Goal: Information Seeking & Learning: Find specific fact

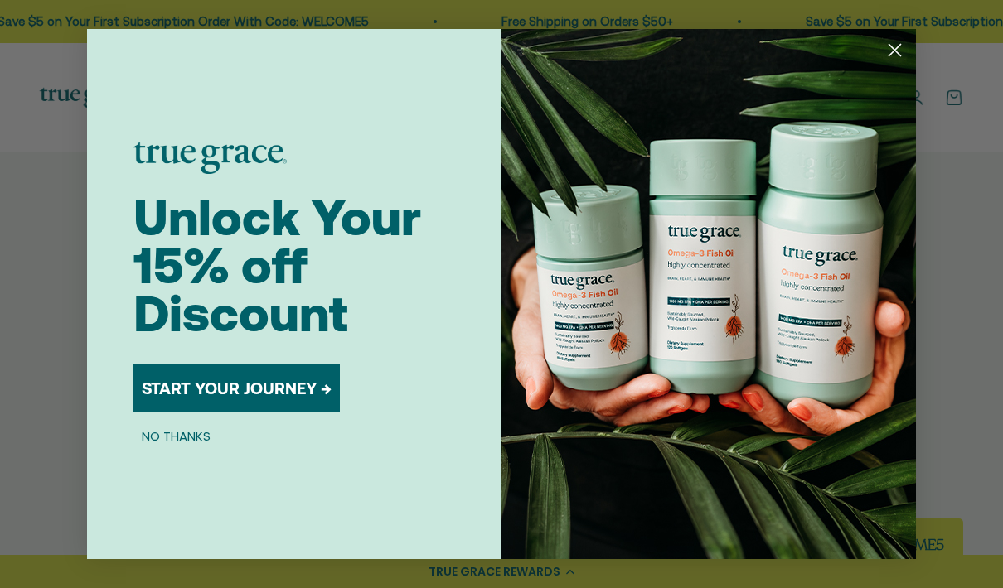
click at [895, 64] on circle "Close dialog" at bounding box center [894, 49] width 27 height 27
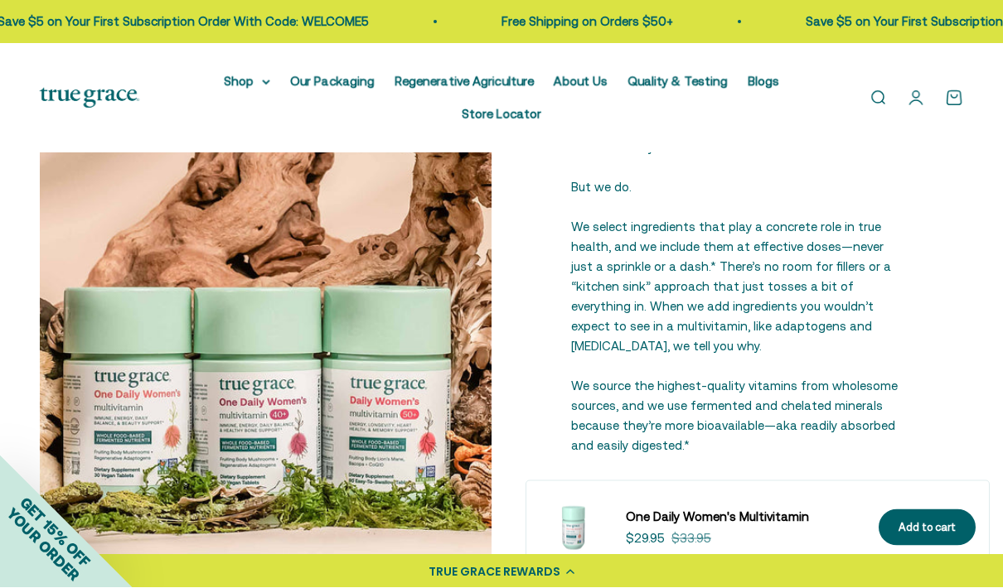
scroll to position [1952, 0]
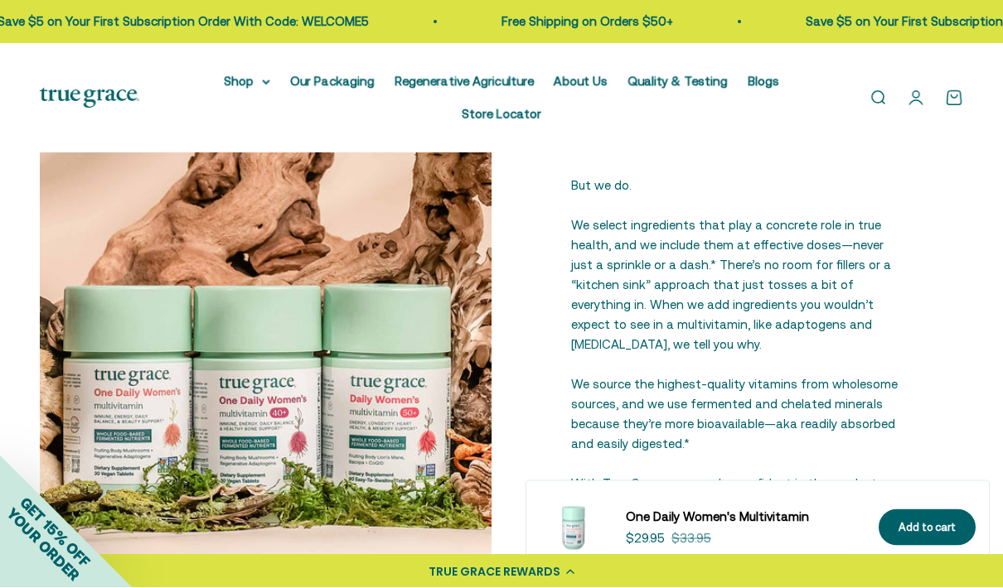
click at [392, 421] on img at bounding box center [266, 255] width 452 height 640
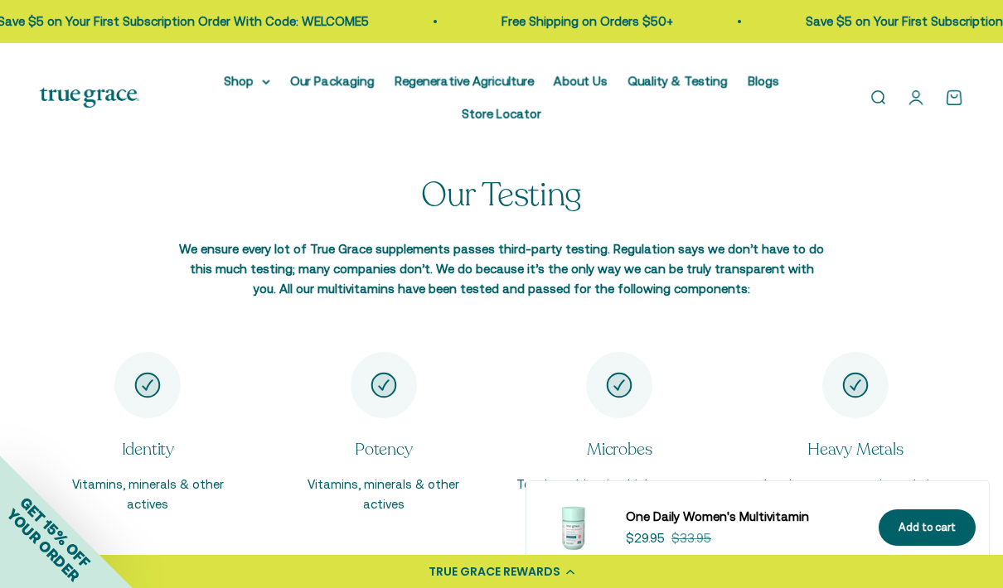
scroll to position [2404, 0]
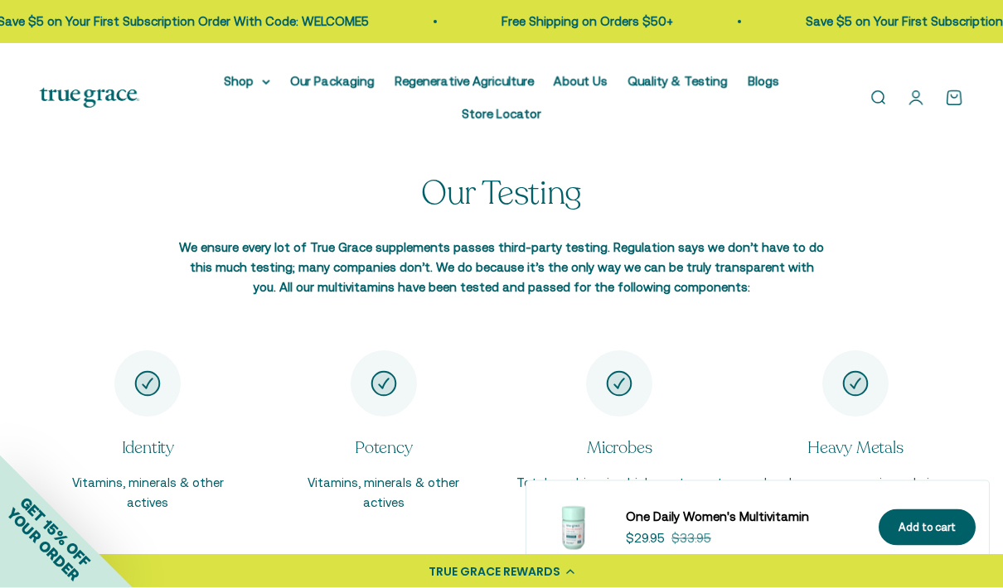
click at [261, 85] on summary "Shop" at bounding box center [247, 81] width 46 height 20
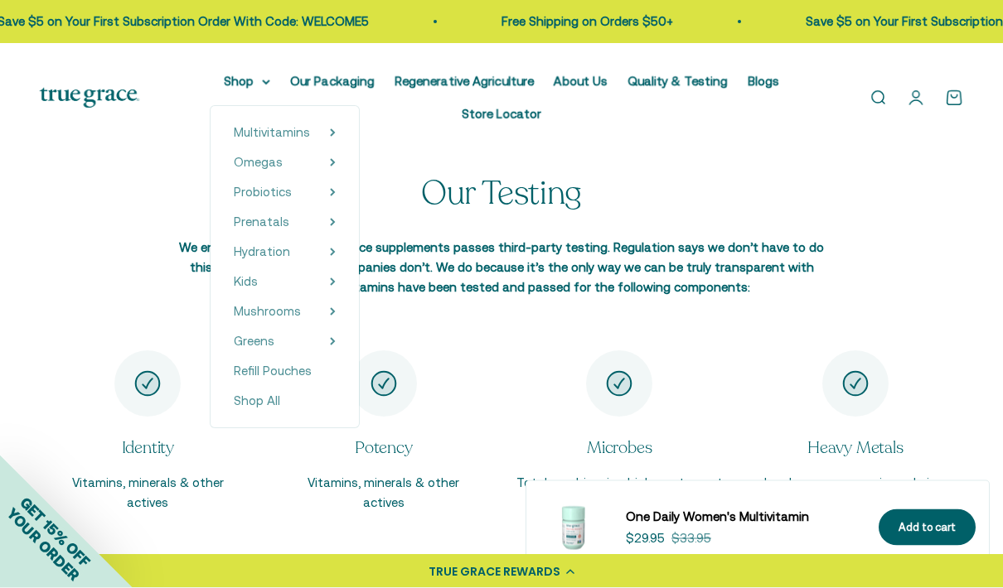
scroll to position [2405, 0]
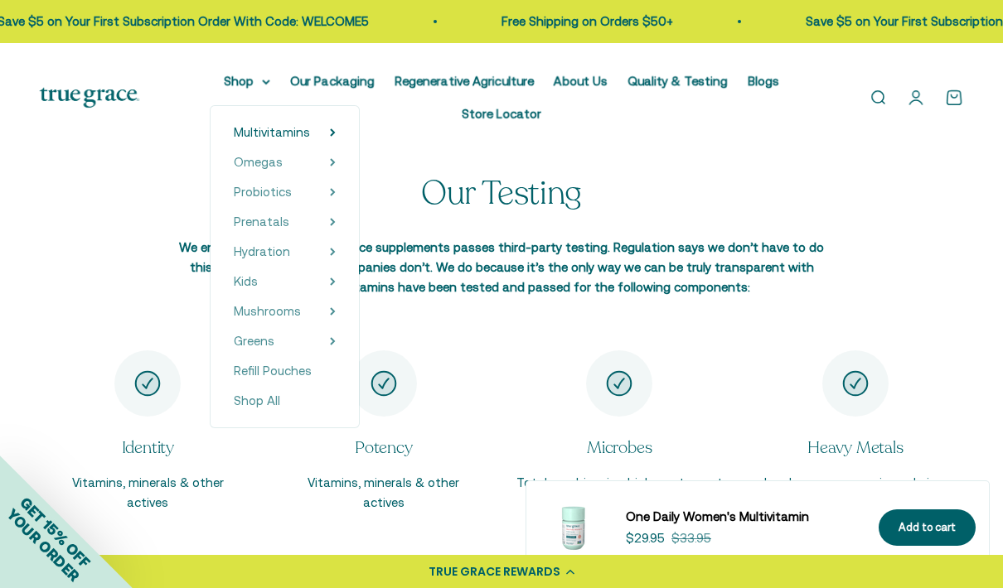
click at [330, 132] on icon at bounding box center [333, 132] width 6 height 8
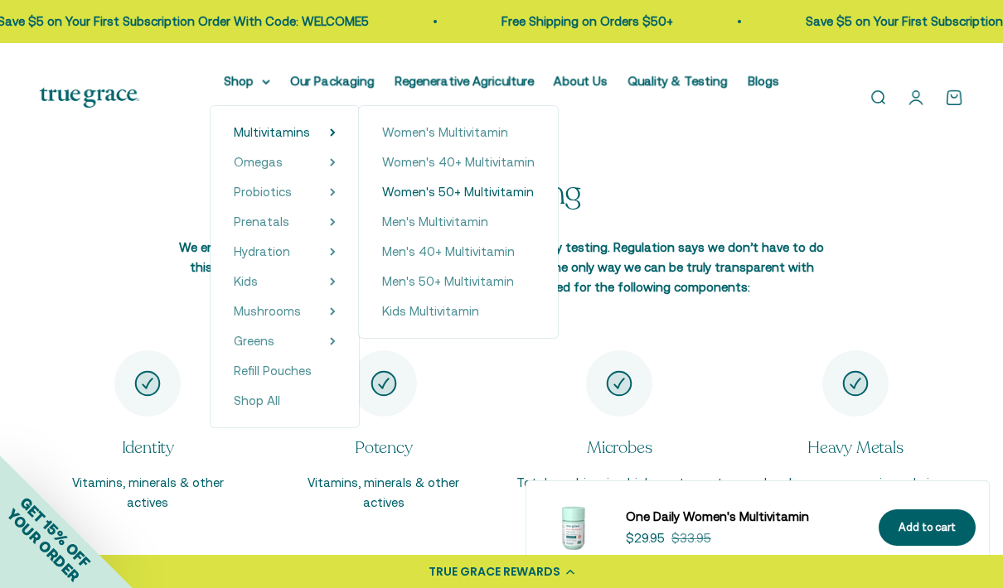
click at [501, 194] on span "Women's 50+ Multivitamin" at bounding box center [458, 192] width 152 height 14
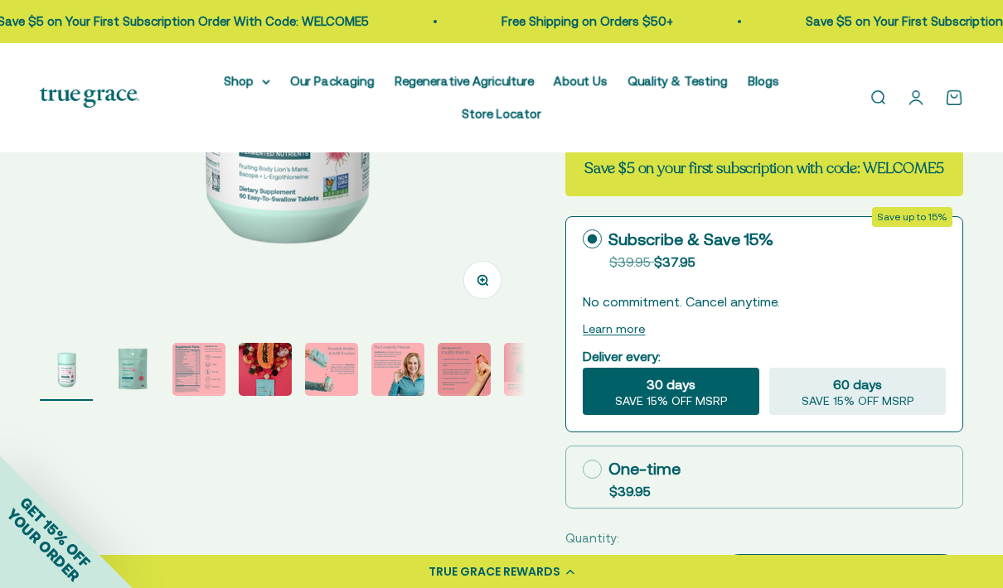
scroll to position [355, 0]
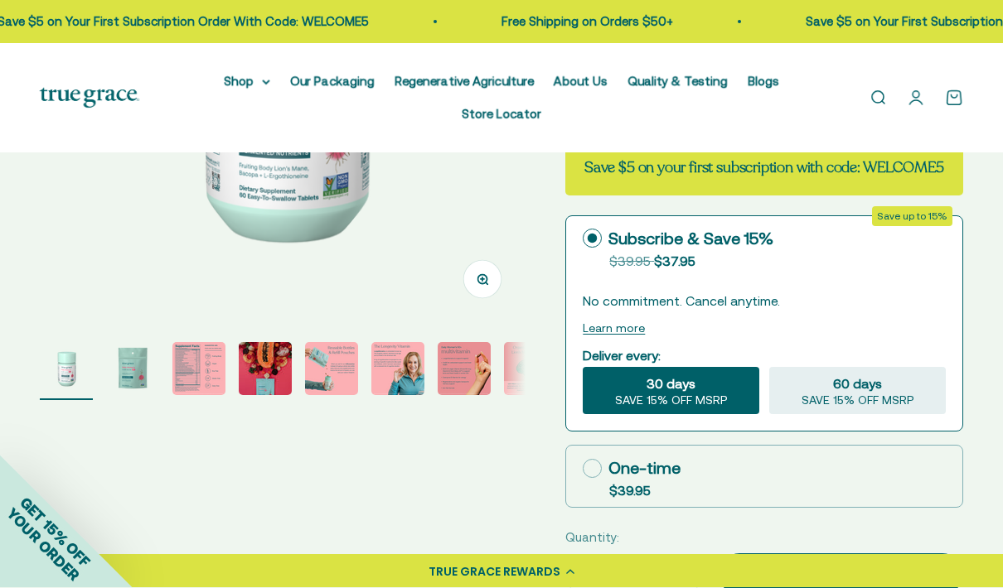
click at [130, 374] on img "Go to item 2" at bounding box center [132, 369] width 53 height 53
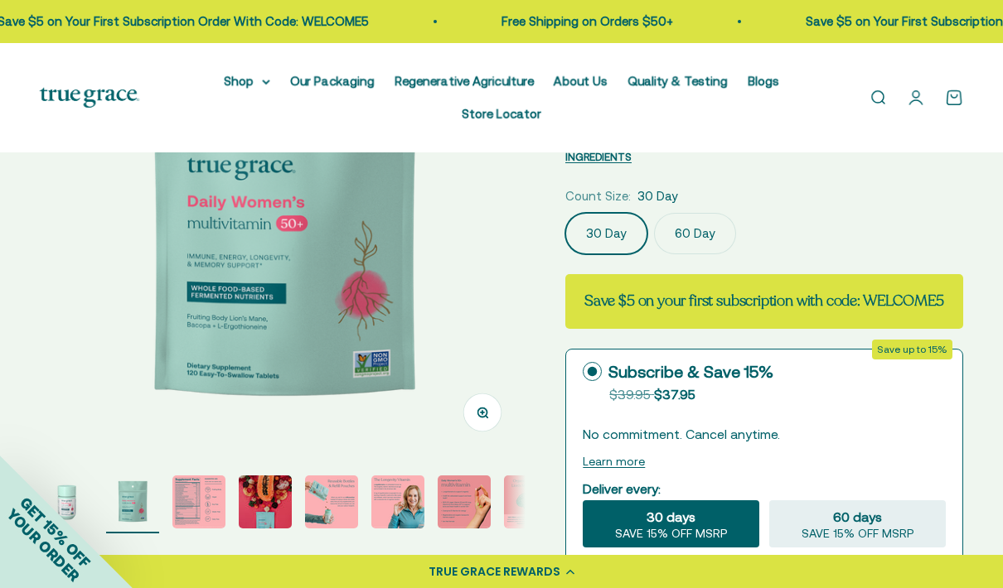
scroll to position [238, 0]
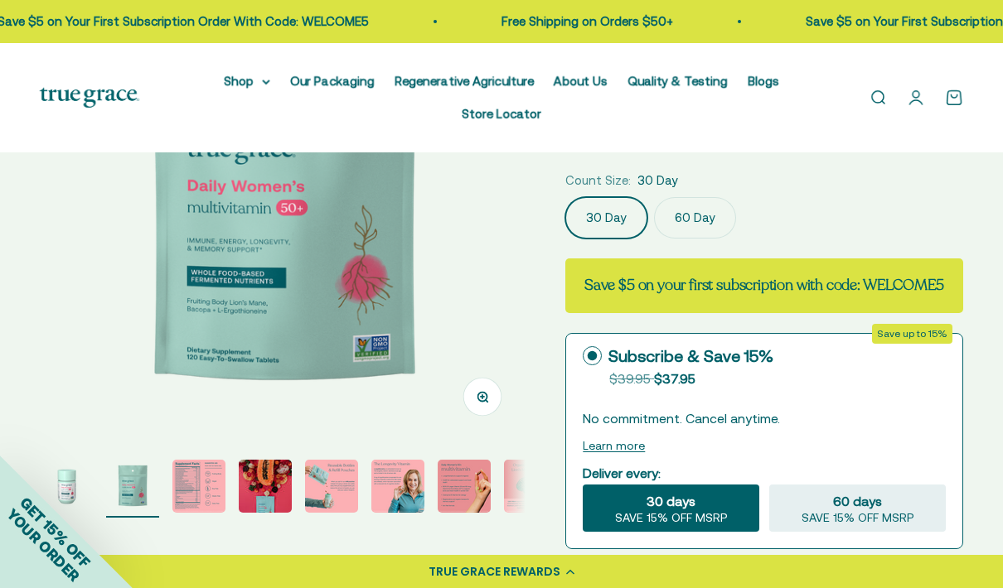
click at [200, 491] on img "Go to item 3" at bounding box center [198, 486] width 53 height 53
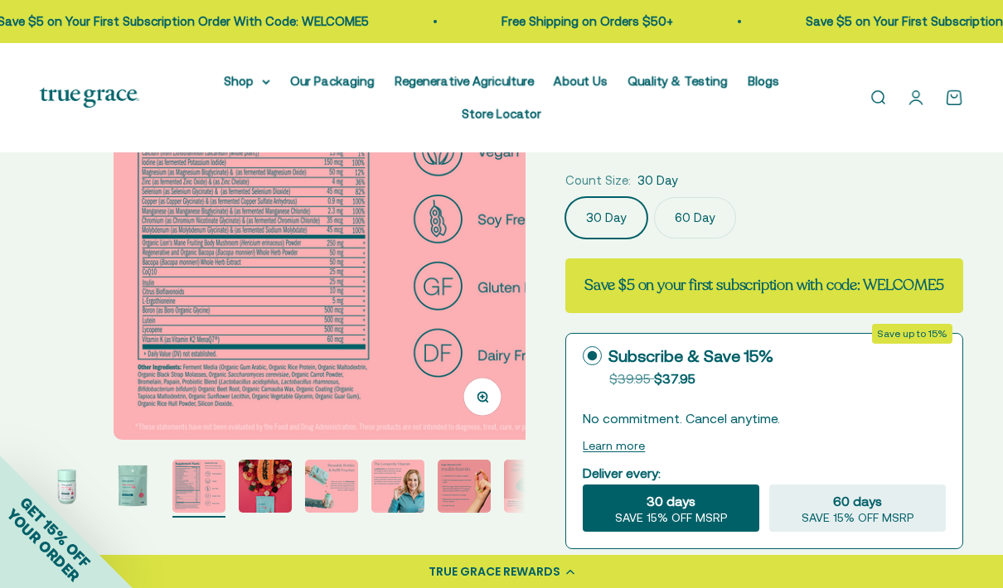
scroll to position [0, 992]
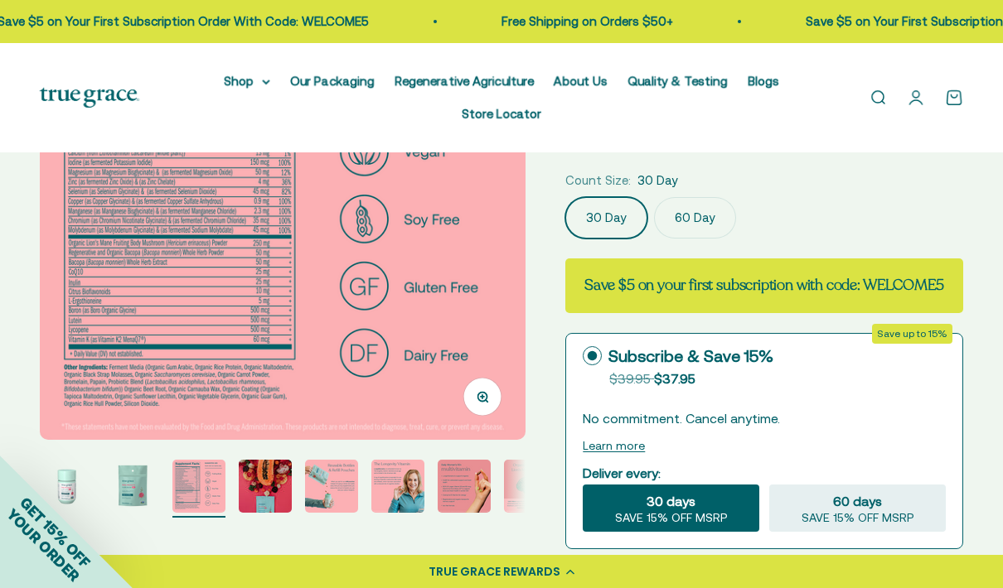
click at [264, 77] on summary "Shop" at bounding box center [247, 81] width 46 height 20
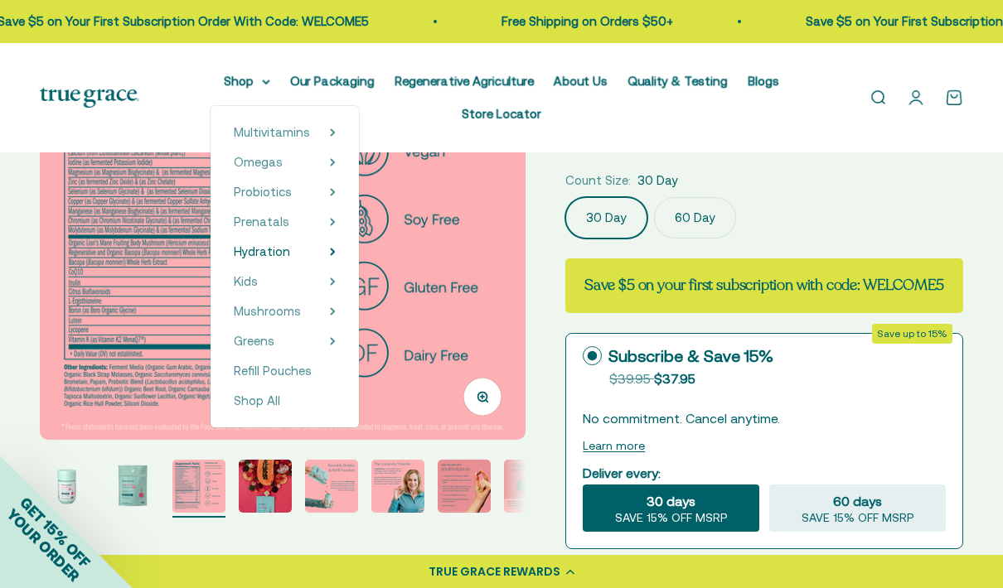
click at [324, 258] on summary "Hydration" at bounding box center [285, 252] width 102 height 20
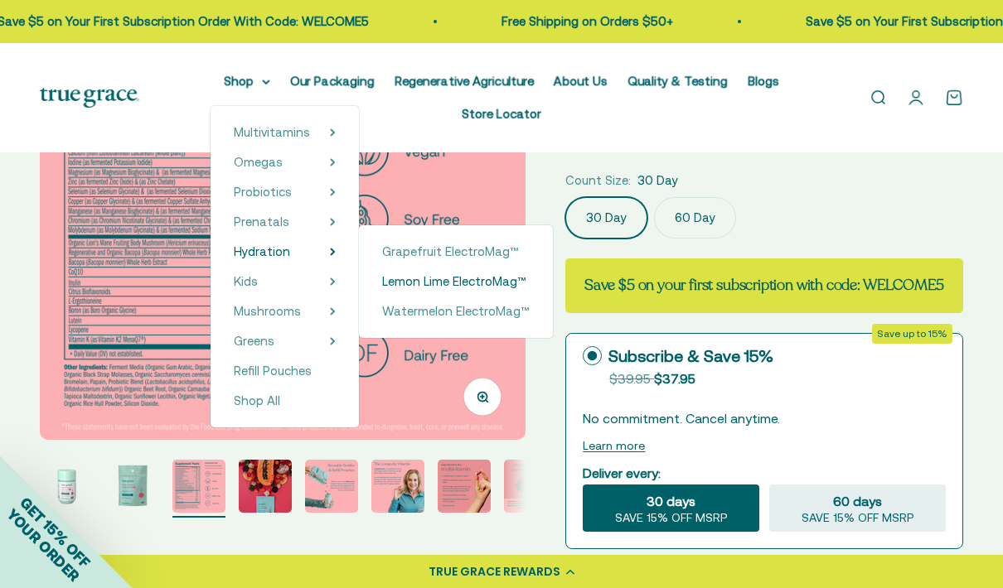
click at [486, 282] on span "Lemon Lime ElectroMag™" at bounding box center [454, 281] width 144 height 14
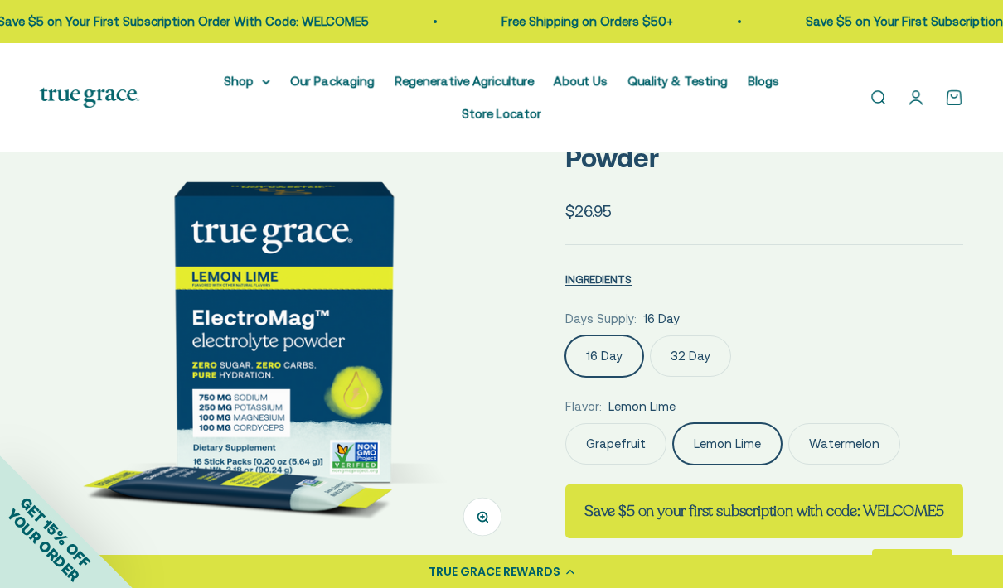
scroll to position [112, 0]
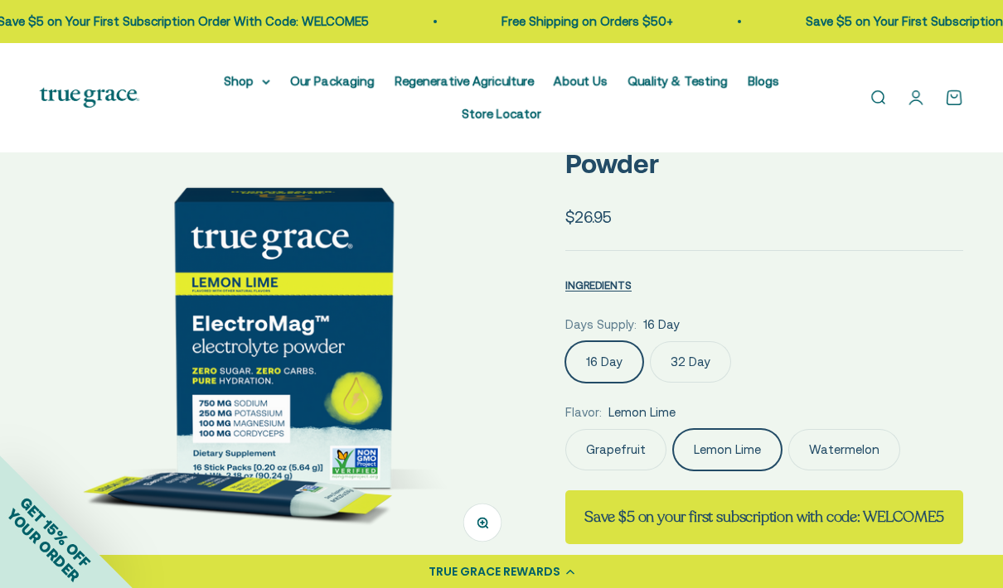
click at [667, 83] on link "Quality & Testing" at bounding box center [677, 81] width 100 height 14
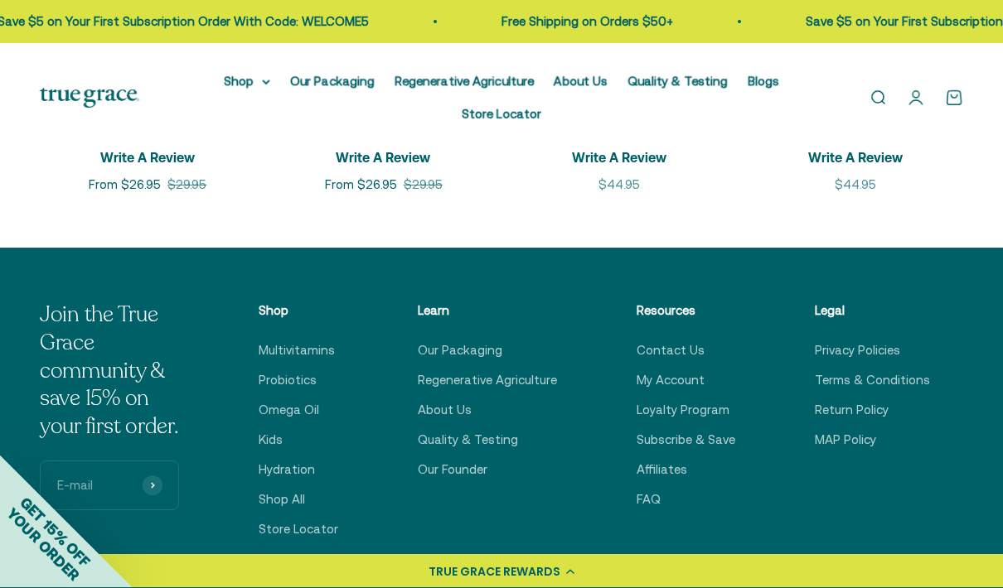
scroll to position [2270, 0]
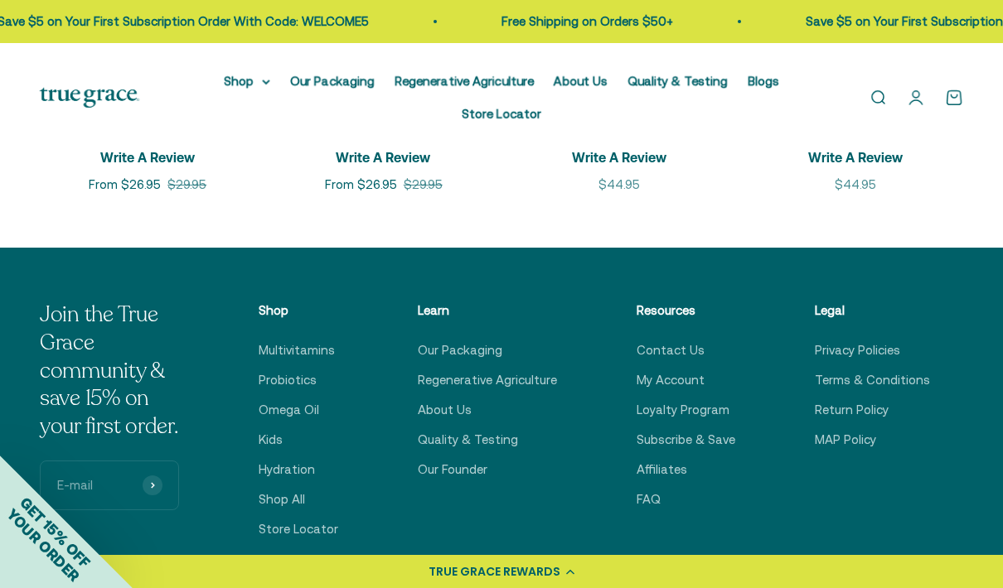
click at [537, 383] on link "Regenerative Agriculture" at bounding box center [487, 380] width 139 height 20
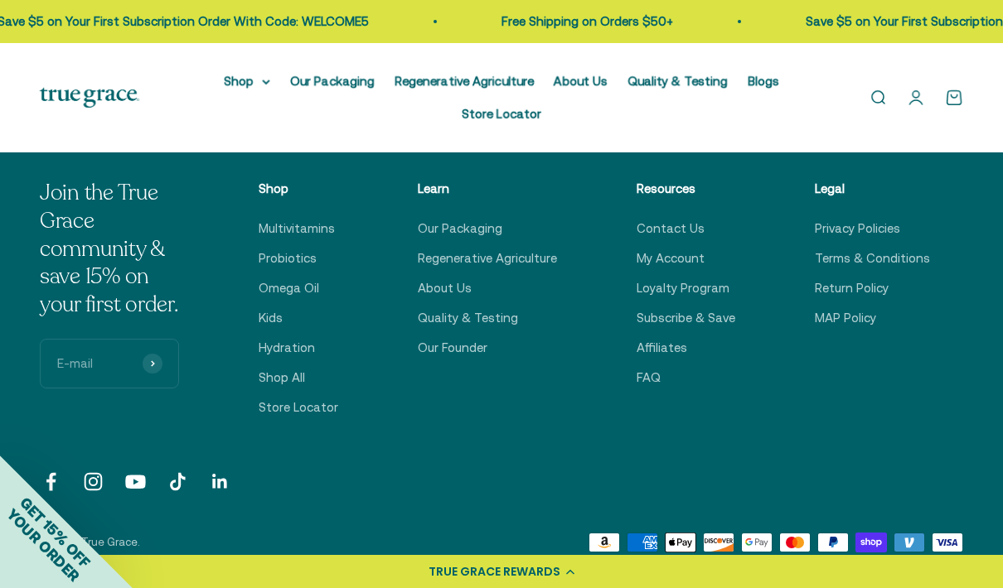
scroll to position [5678, 0]
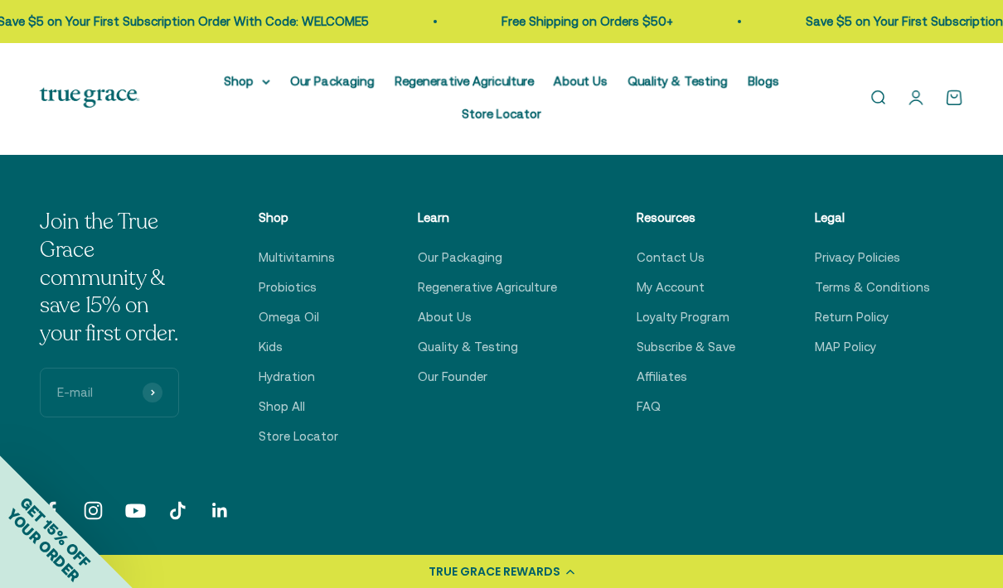
click at [333, 439] on link "Store Locator" at bounding box center [299, 437] width 80 height 20
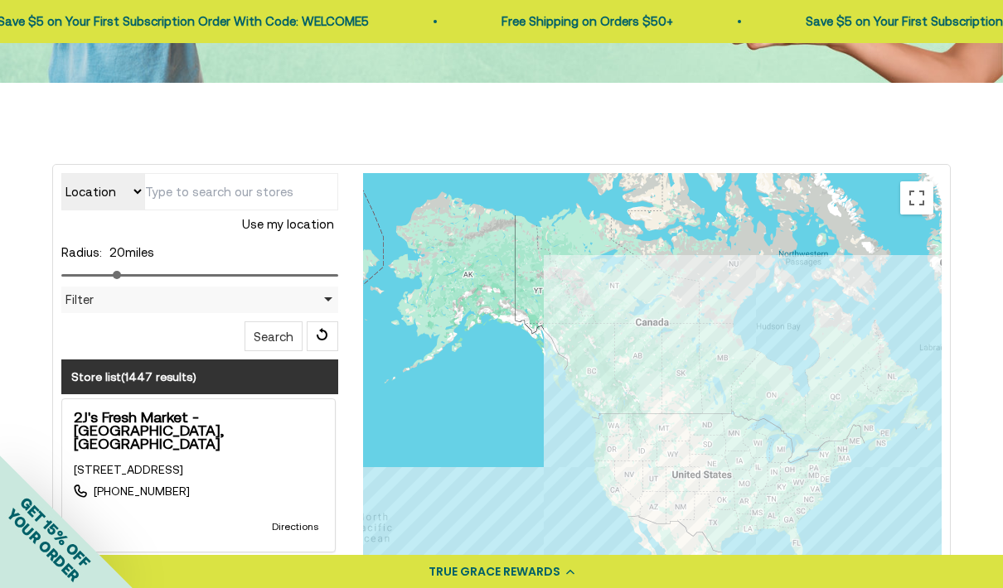
scroll to position [295, 0]
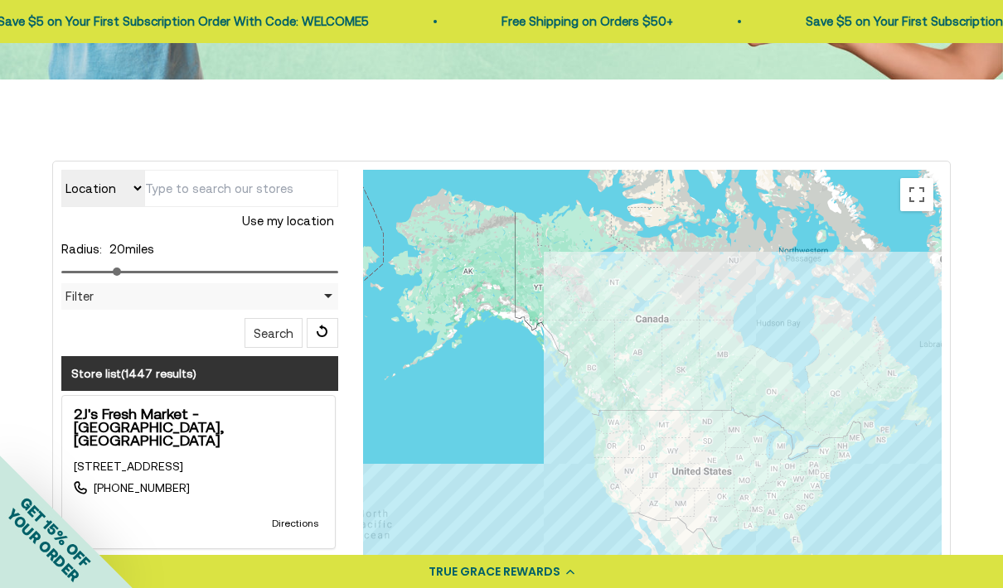
type input "1501-1633 Royal Palm Dr S, Gulfport, FL 33707, USA"
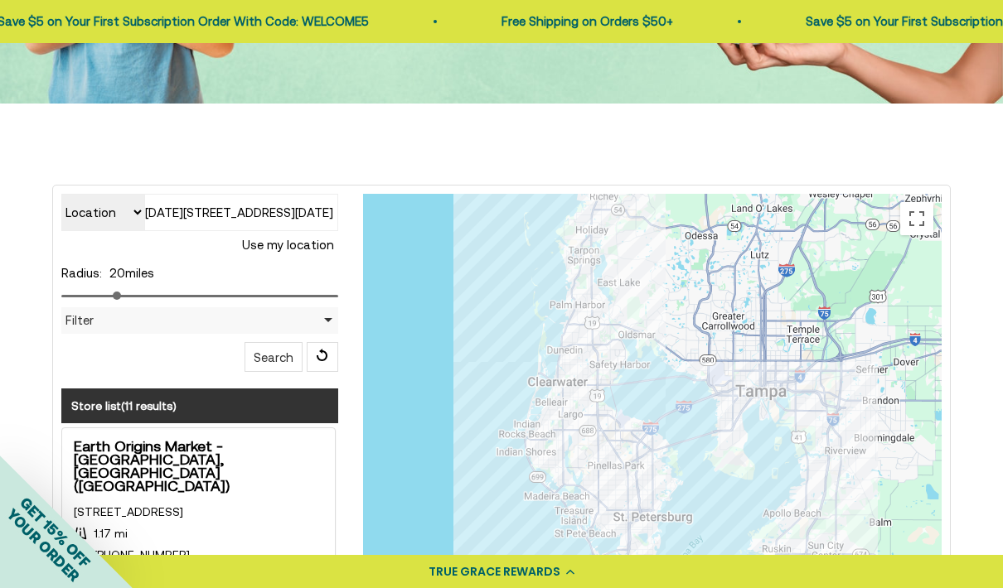
scroll to position [0, 0]
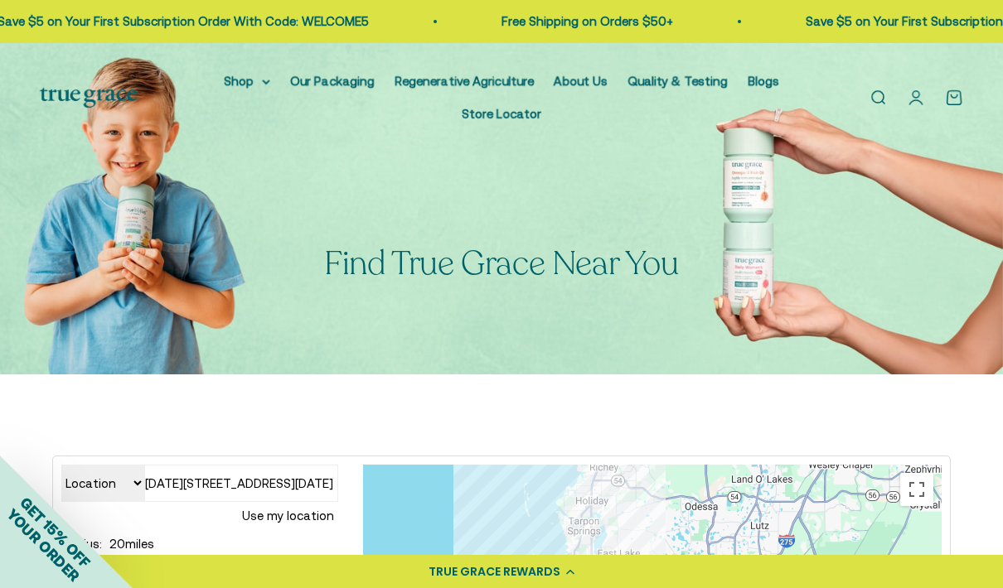
click at [587, 75] on link "About Us" at bounding box center [580, 81] width 54 height 14
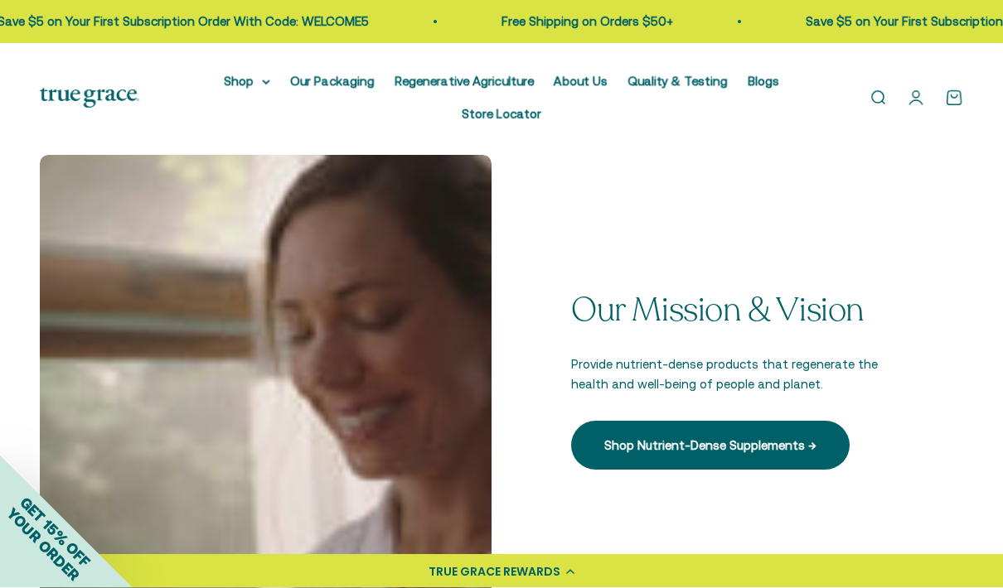
scroll to position [383, 0]
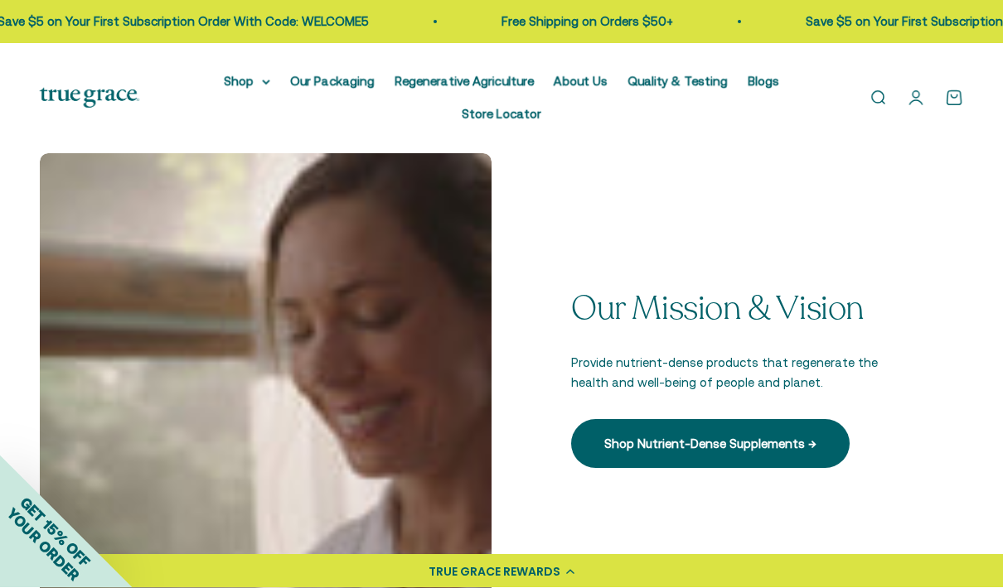
click at [818, 447] on link "Shop Nutrient-Dense Supplements →" at bounding box center [710, 444] width 278 height 48
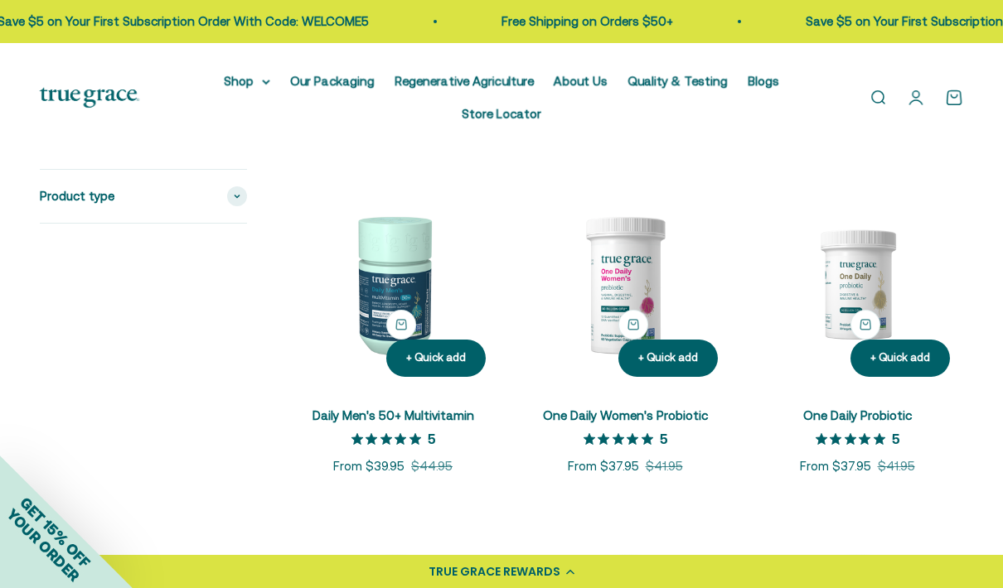
scroll to position [983, 0]
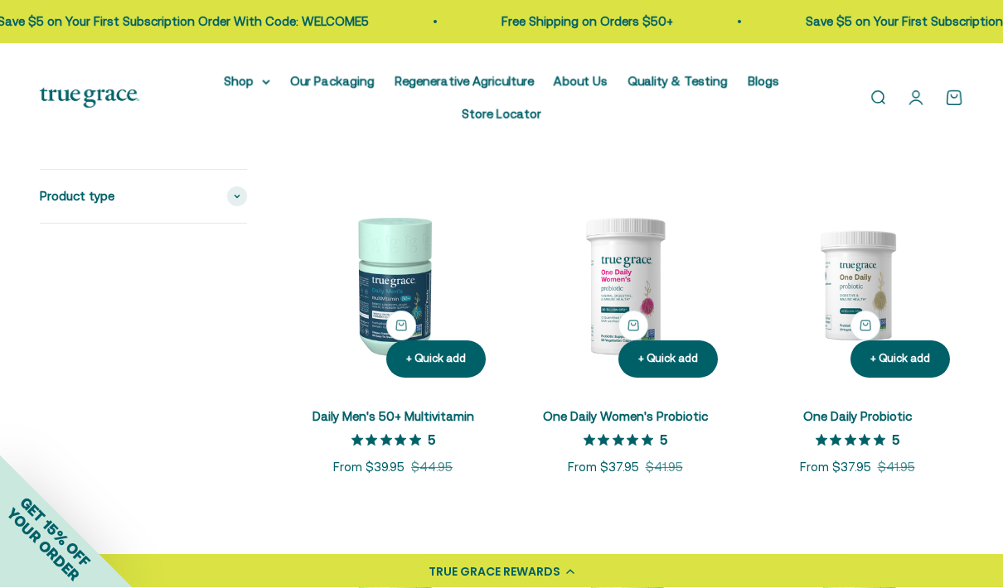
click at [621, 337] on img at bounding box center [625, 286] width 212 height 212
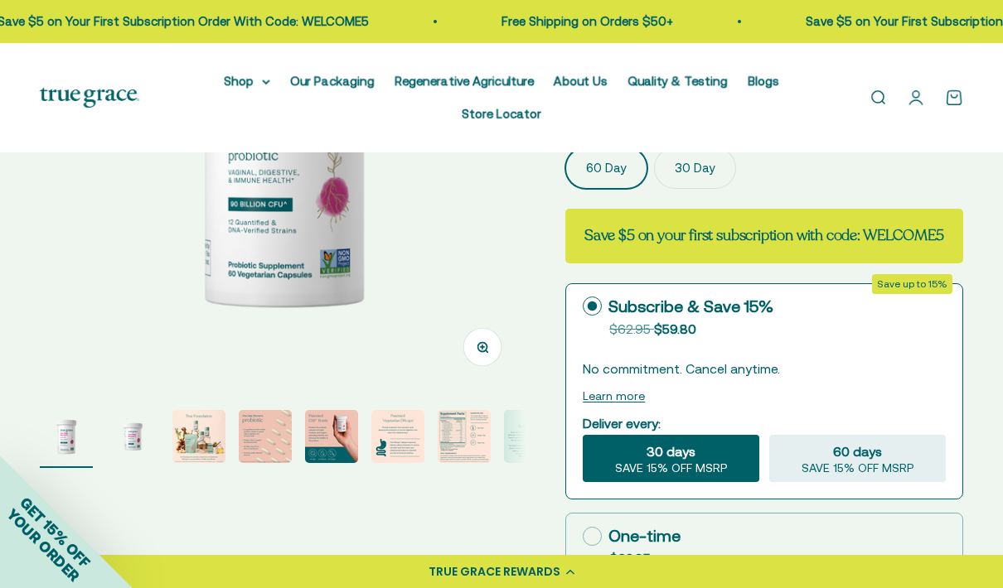
scroll to position [290, 0]
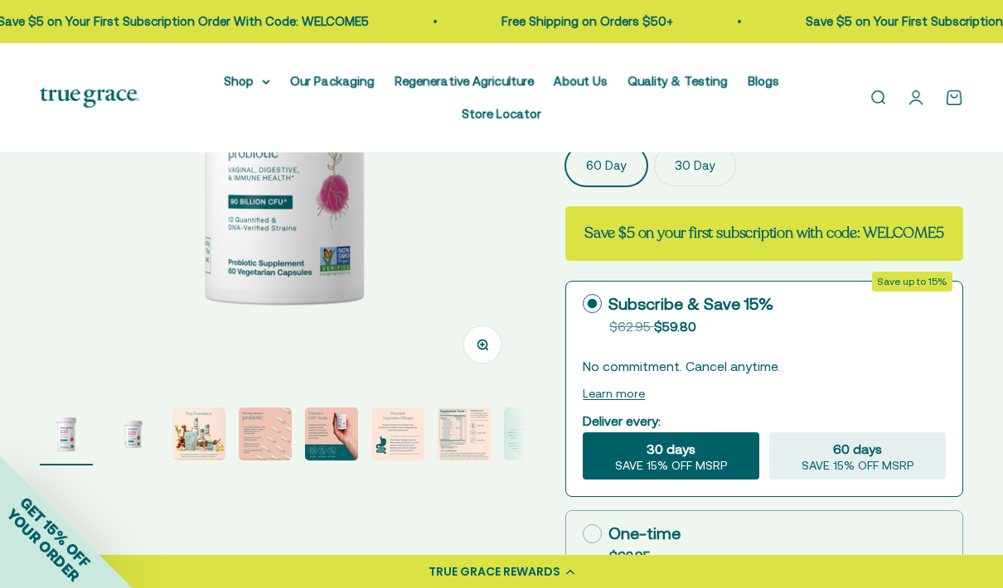
click at [187, 436] on img "Go to item 3" at bounding box center [198, 434] width 53 height 53
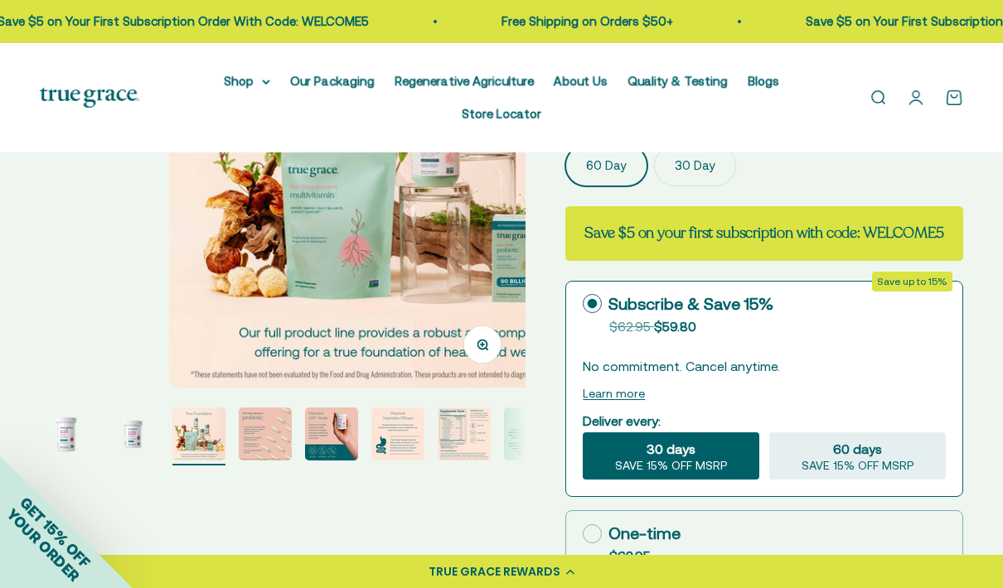
scroll to position [0, 992]
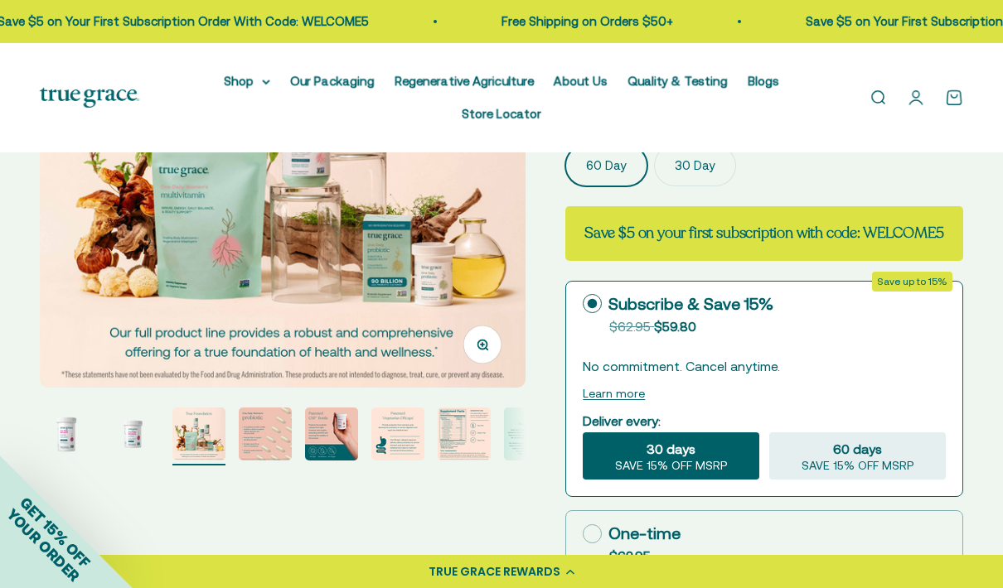
click at [258, 432] on img "Go to item 4" at bounding box center [265, 434] width 53 height 53
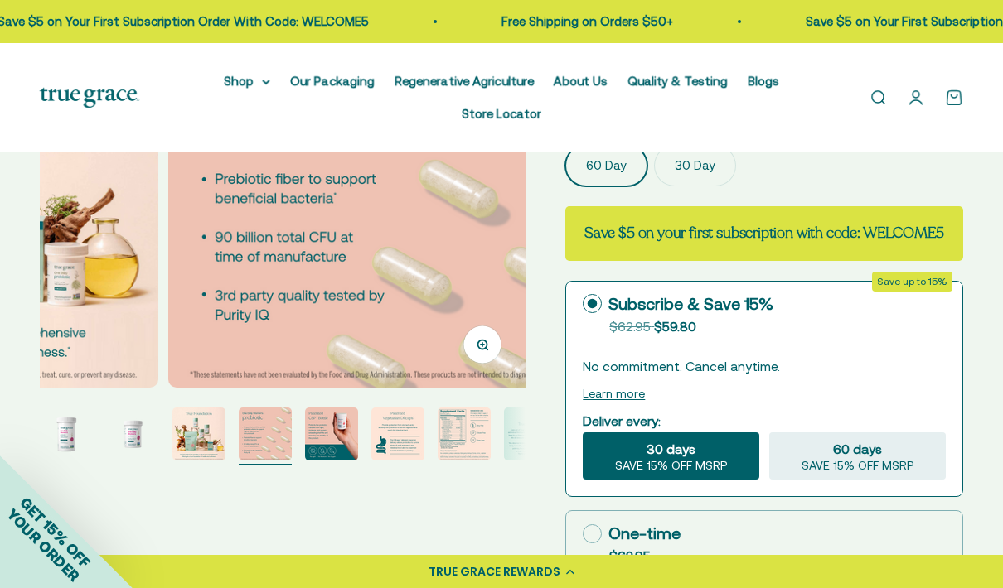
scroll to position [0, 1487]
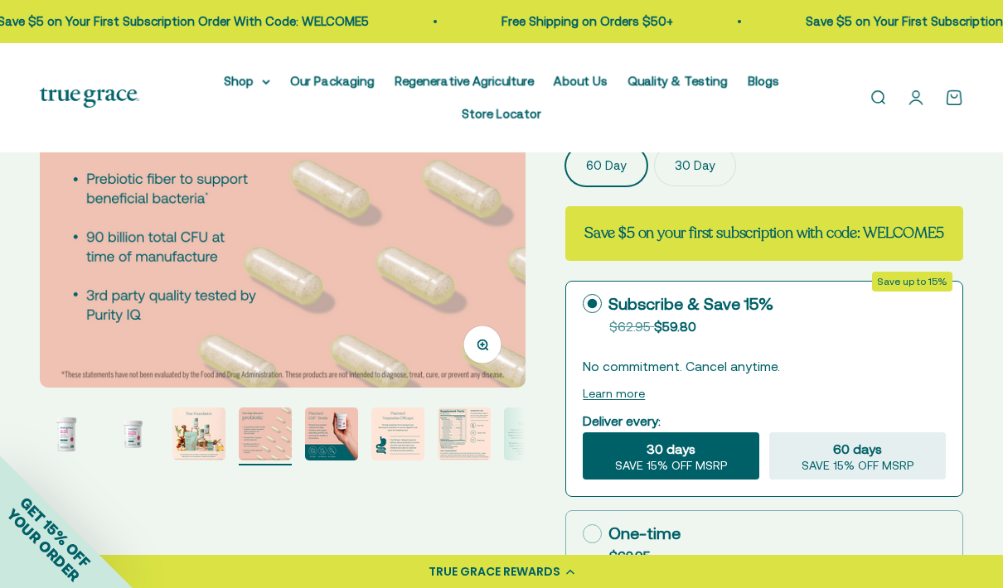
click at [317, 433] on img "Go to item 5" at bounding box center [331, 434] width 53 height 53
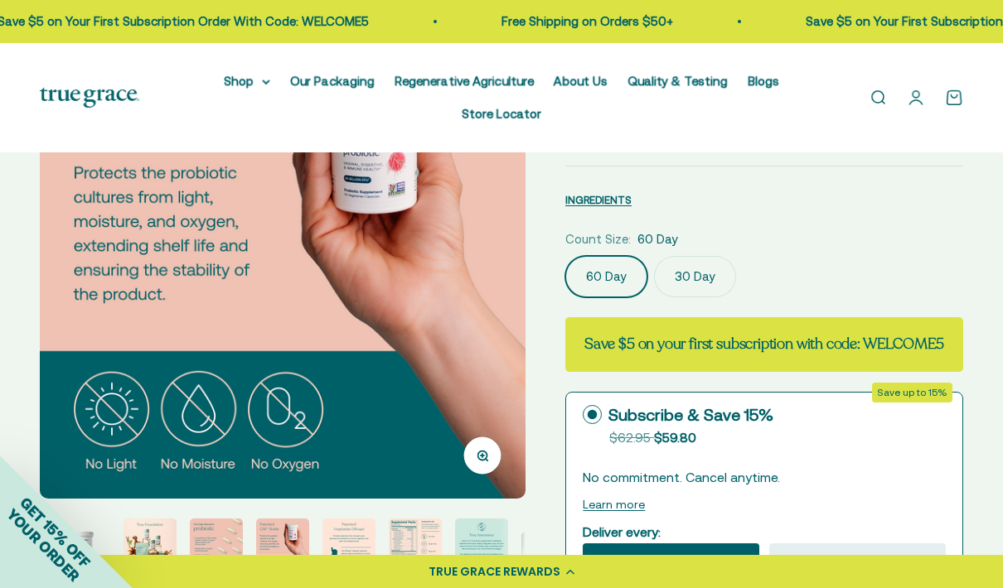
scroll to position [245, 0]
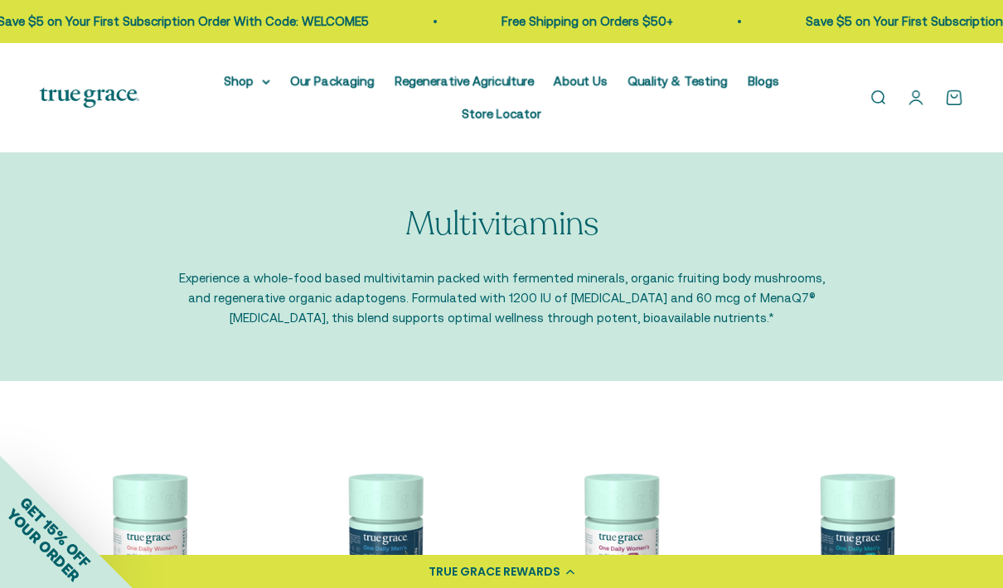
click at [877, 99] on link "Open search" at bounding box center [877, 98] width 18 height 18
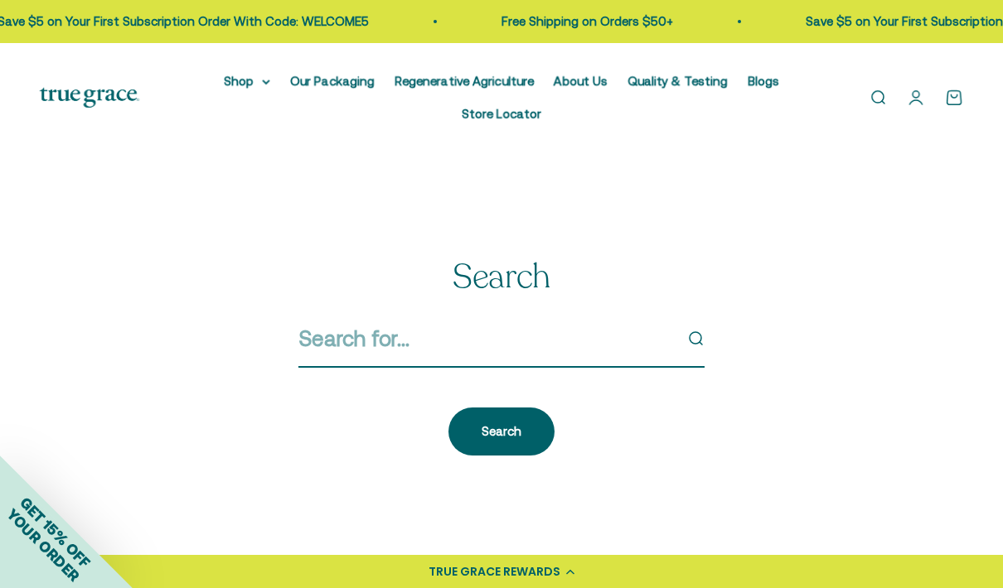
click at [350, 344] on input "Search" at bounding box center [485, 338] width 375 height 35
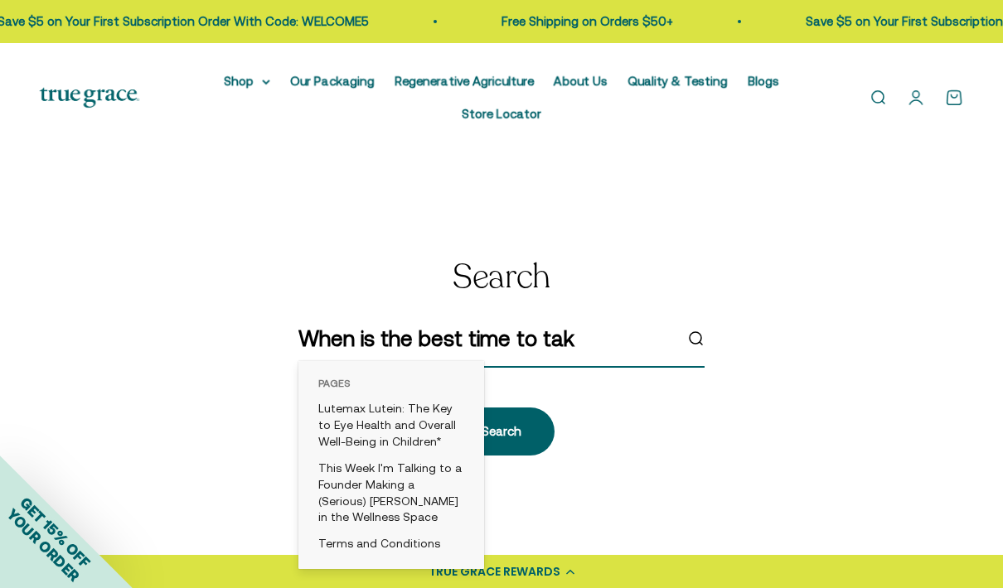
type input "When is the best time to take"
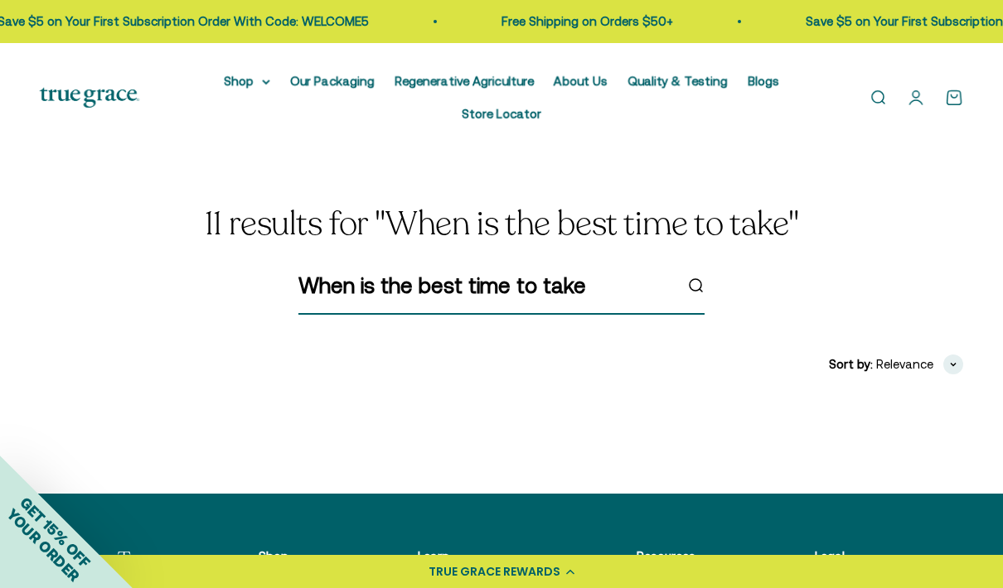
click at [582, 287] on input "When is the best time to take" at bounding box center [485, 285] width 375 height 35
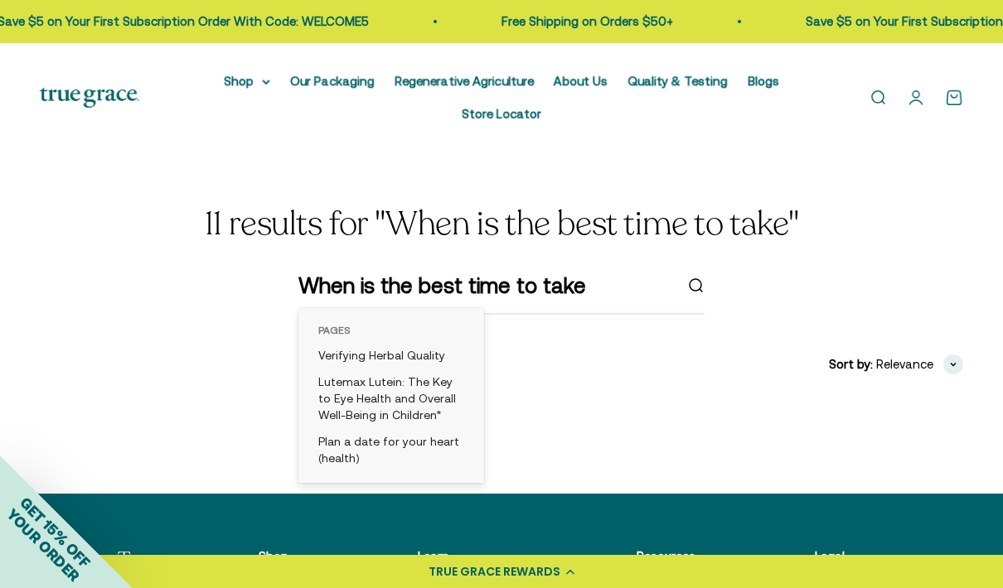
click at [1000, 234] on section "11 results for "When is the best time to take" When is the best time to take Fi…" at bounding box center [501, 322] width 1003 height 341
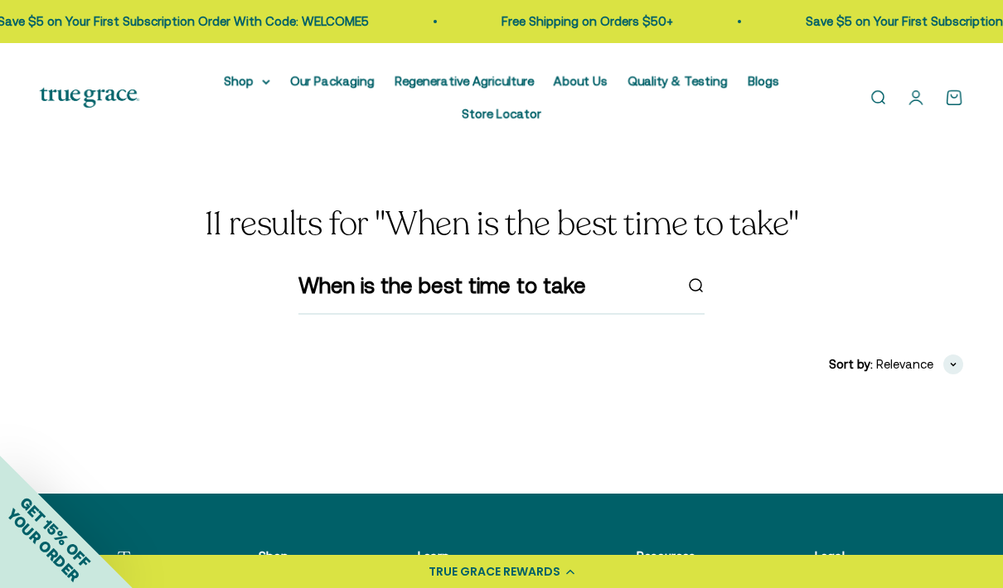
click at [950, 369] on span "button" at bounding box center [953, 365] width 20 height 20
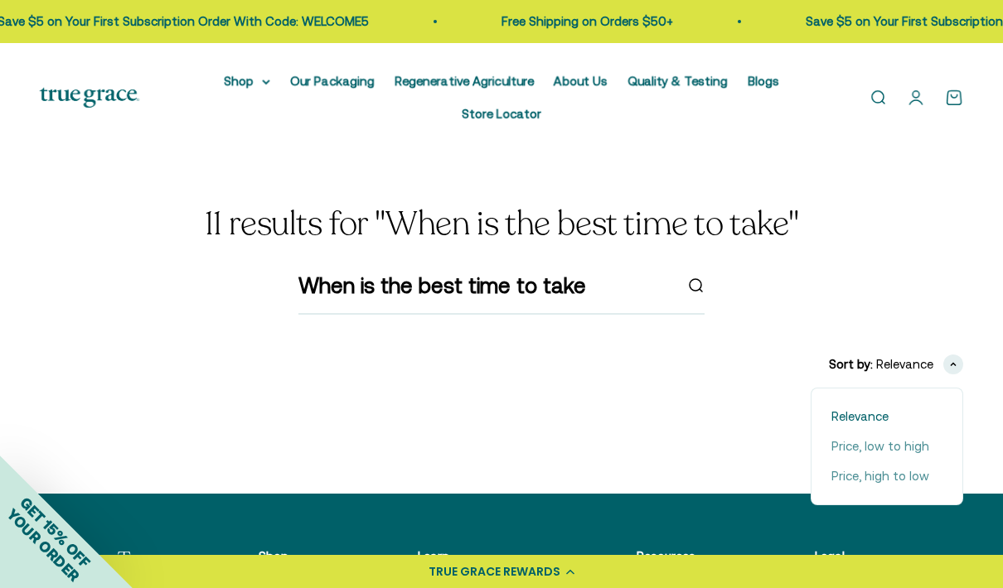
click at [885, 413] on span "Relevance" at bounding box center [859, 417] width 57 height 20
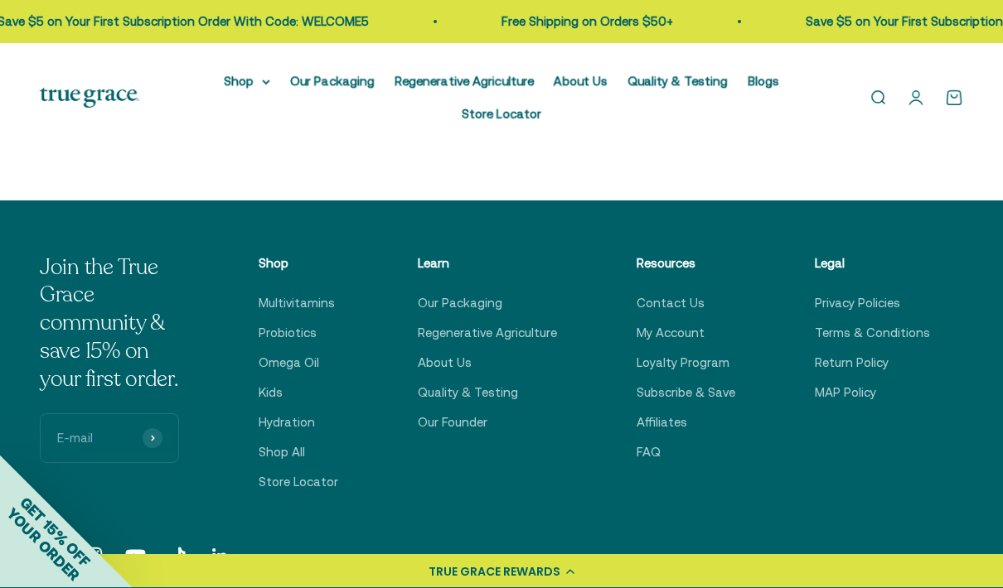
scroll to position [293, 0]
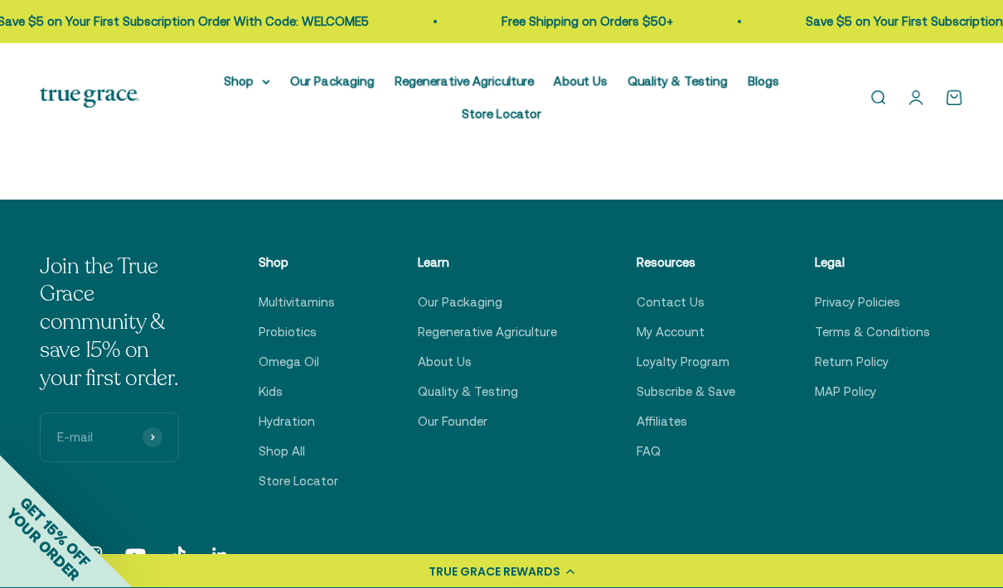
click at [470, 431] on link "Our Founder" at bounding box center [453, 423] width 70 height 20
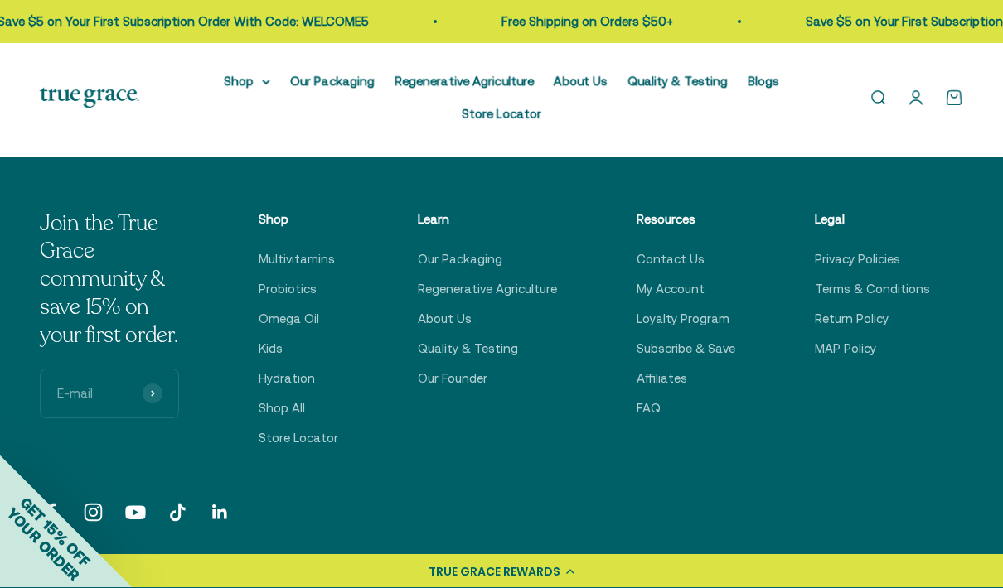
scroll to position [2539, 0]
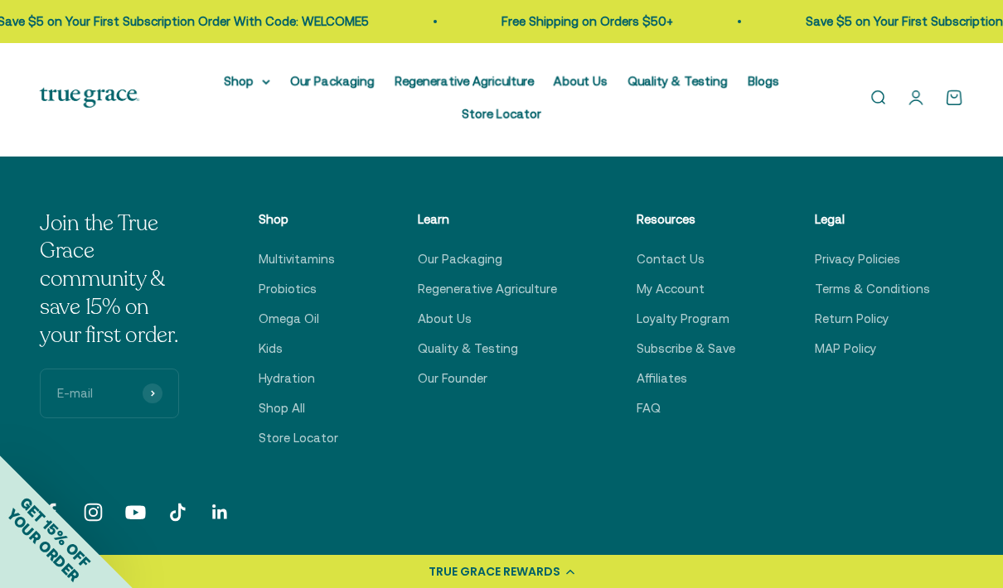
click at [660, 399] on link "FAQ" at bounding box center [648, 409] width 24 height 20
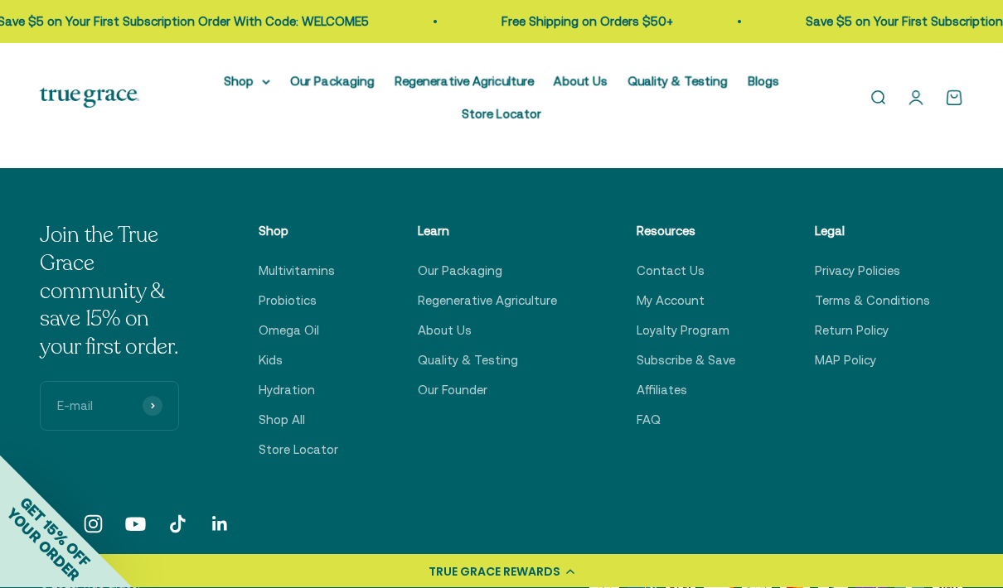
scroll to position [1132, 0]
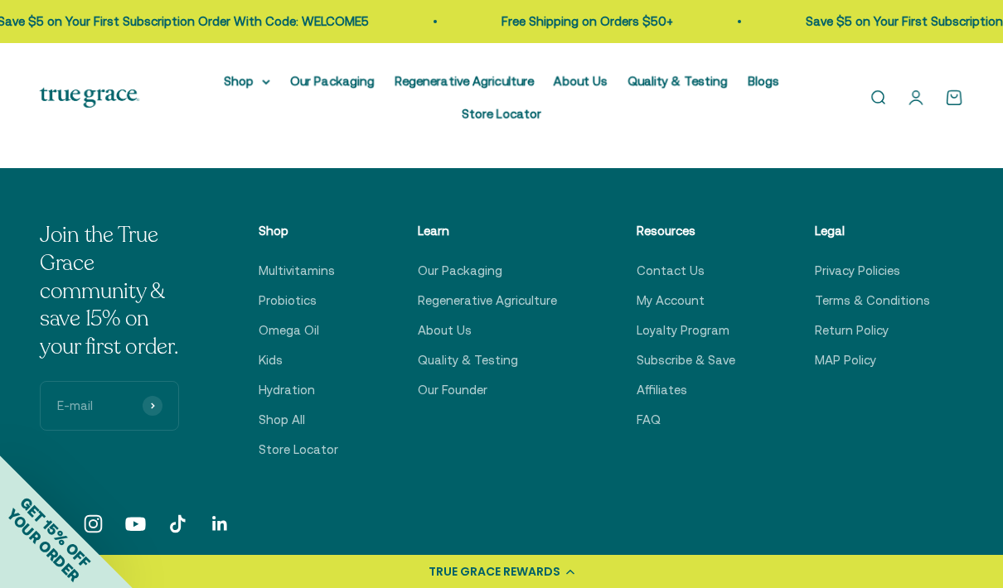
click at [474, 581] on div "TRUE GRACE REWARDS" at bounding box center [494, 571] width 132 height 17
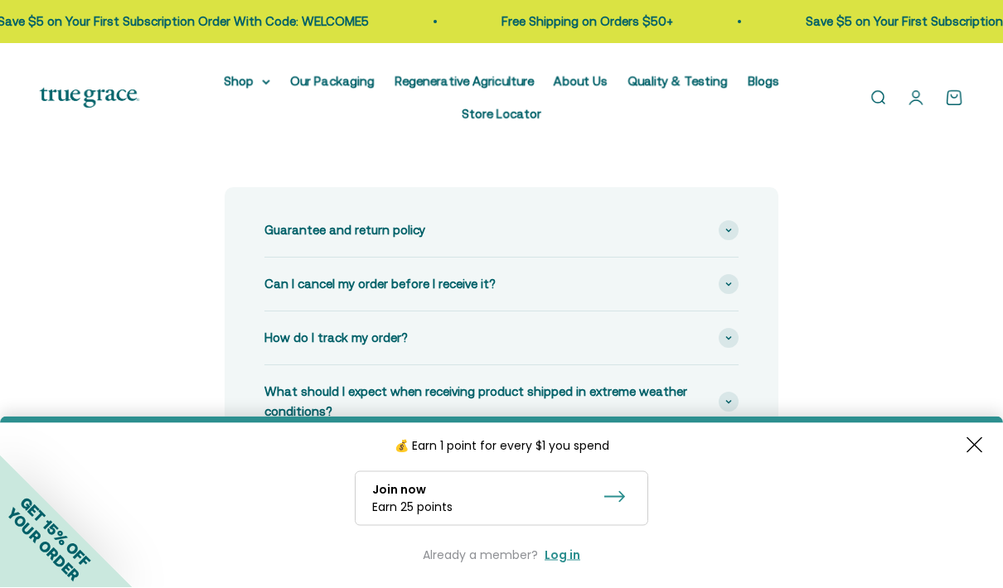
scroll to position [0, 0]
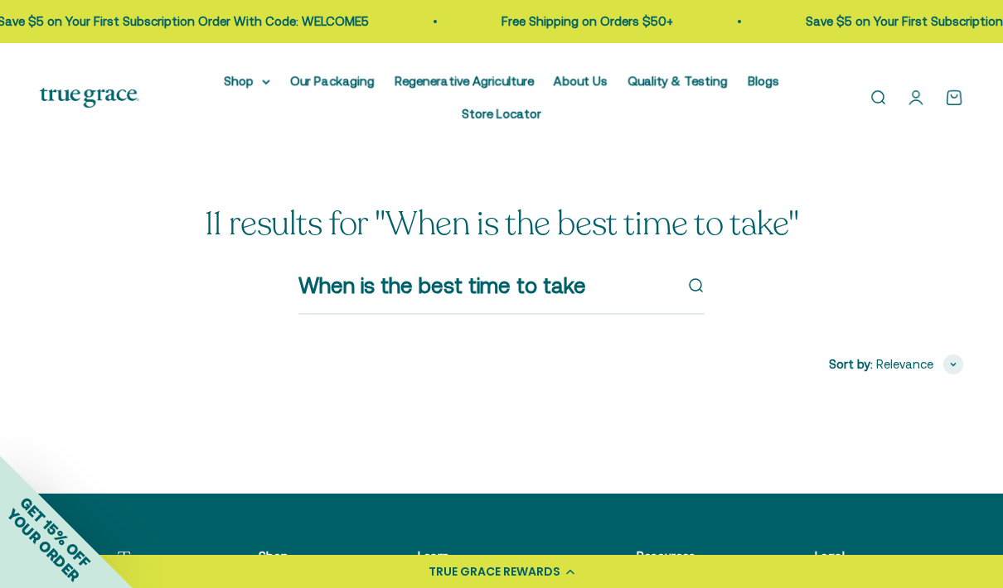
scroll to position [360, 0]
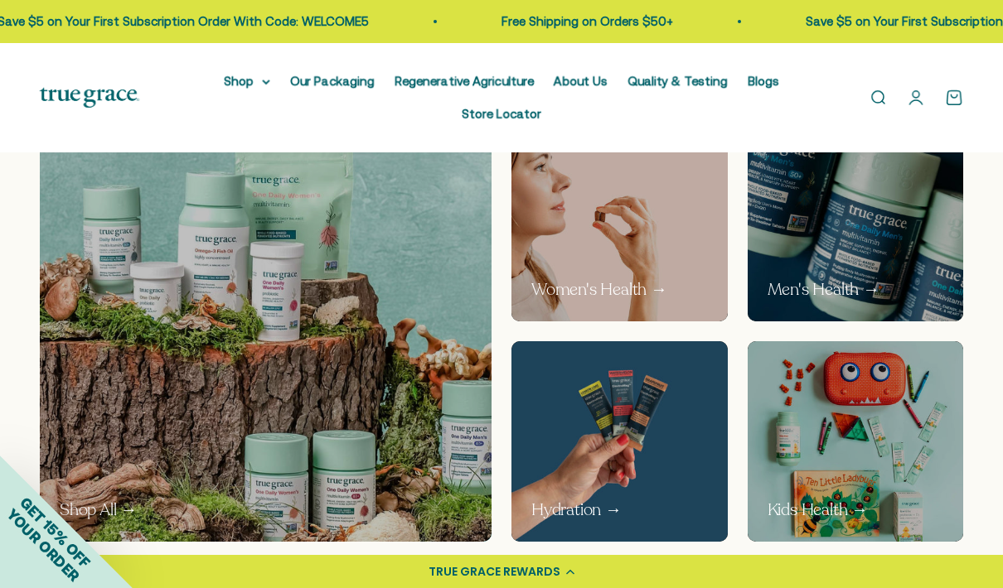
scroll to position [731, 0]
